Goal: Check status

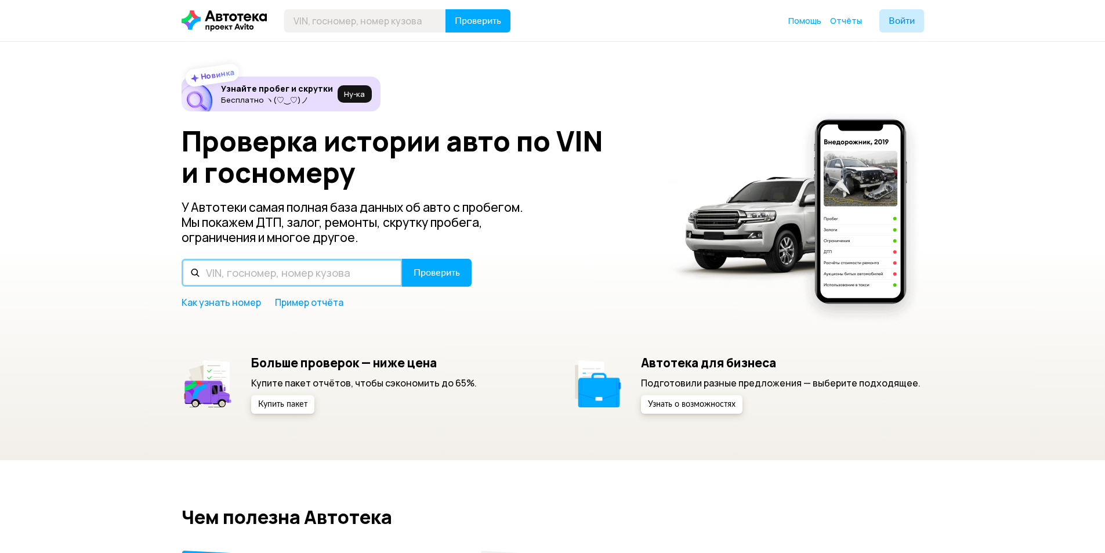
click at [272, 273] on input "text" at bounding box center [292, 273] width 221 height 28
paste input "[VEHICLE_IDENTIFICATION_NUMBER]"
type input "[VEHICLE_IDENTIFICATION_NUMBER]"
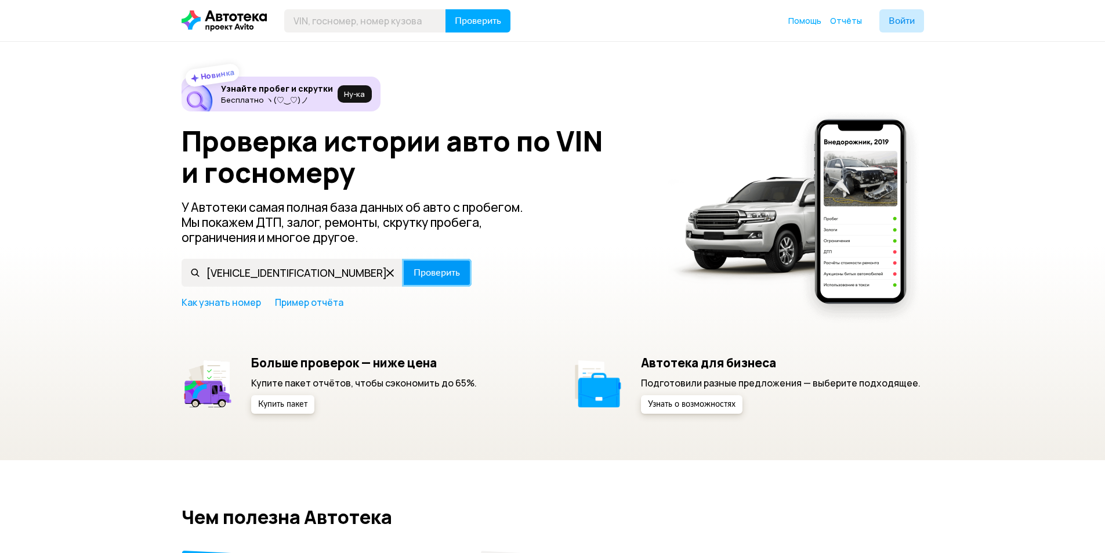
click at [428, 276] on span "Проверить" at bounding box center [437, 272] width 46 height 9
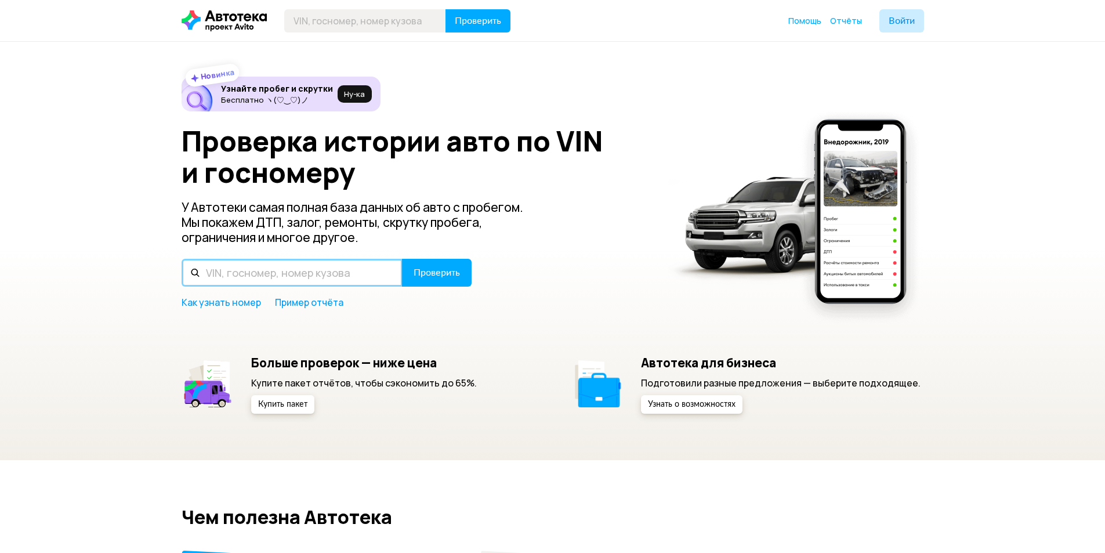
click at [283, 273] on input "text" at bounding box center [292, 273] width 221 height 28
paste input "[VEHICLE_IDENTIFICATION_NUMBER]"
click at [284, 275] on input "[VEHICLE_IDENTIFICATION_NUMBER]" at bounding box center [292, 273] width 221 height 28
type input "[VEHICLE_IDENTIFICATION_NUMBER]"
click at [402, 259] on button "Проверить" at bounding box center [437, 273] width 70 height 28
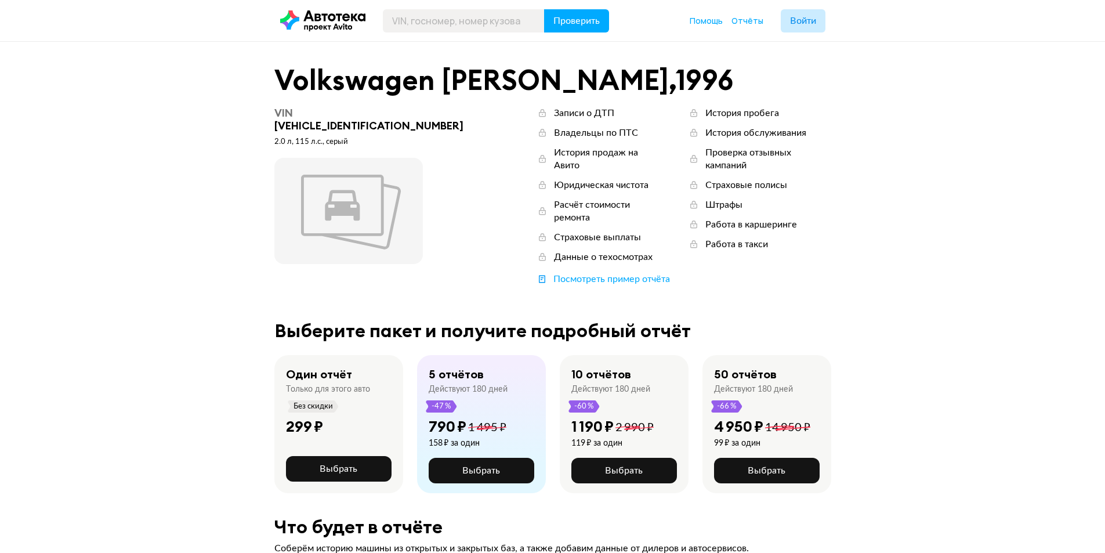
drag, startPoint x: 409, startPoint y: 139, endPoint x: 299, endPoint y: 144, distance: 109.8
click at [299, 132] on div "VIN [VEHICLE_IDENTIFICATION_NUMBER]" at bounding box center [376, 120] width 205 height 26
copy div "[VEHICLE_IDENTIFICATION_NUMBER]"
